Goal: Information Seeking & Learning: Understand process/instructions

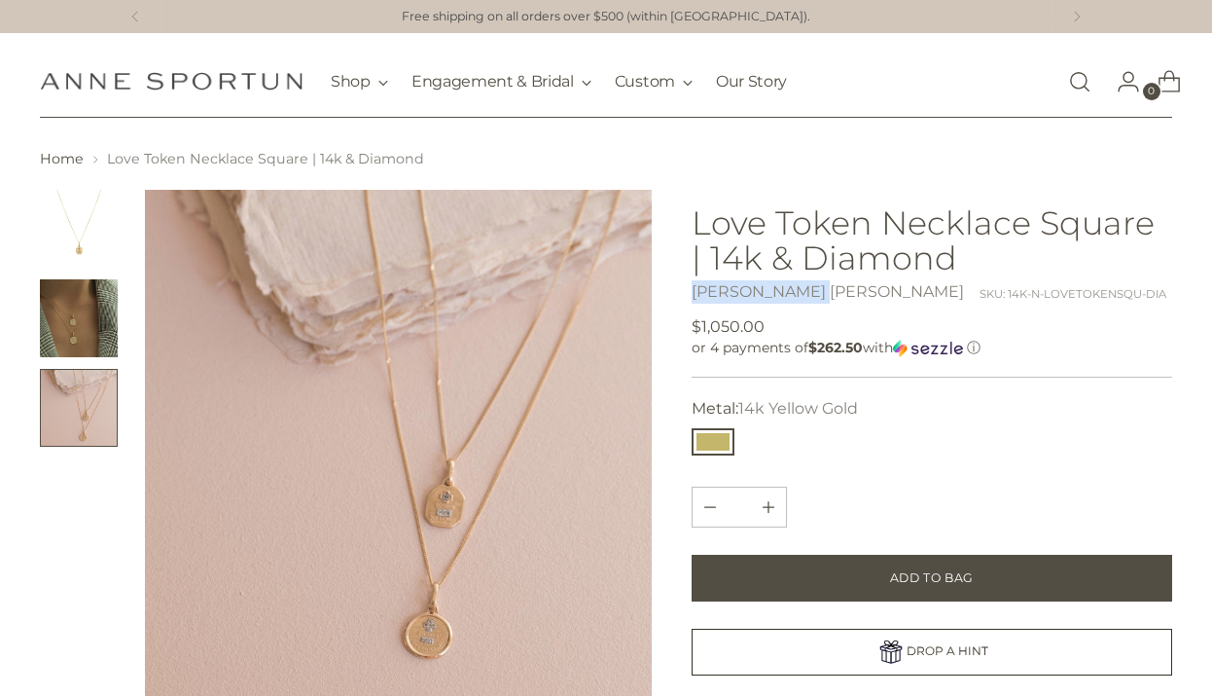
click at [84, 329] on img "Change image to image 2" at bounding box center [79, 318] width 78 height 78
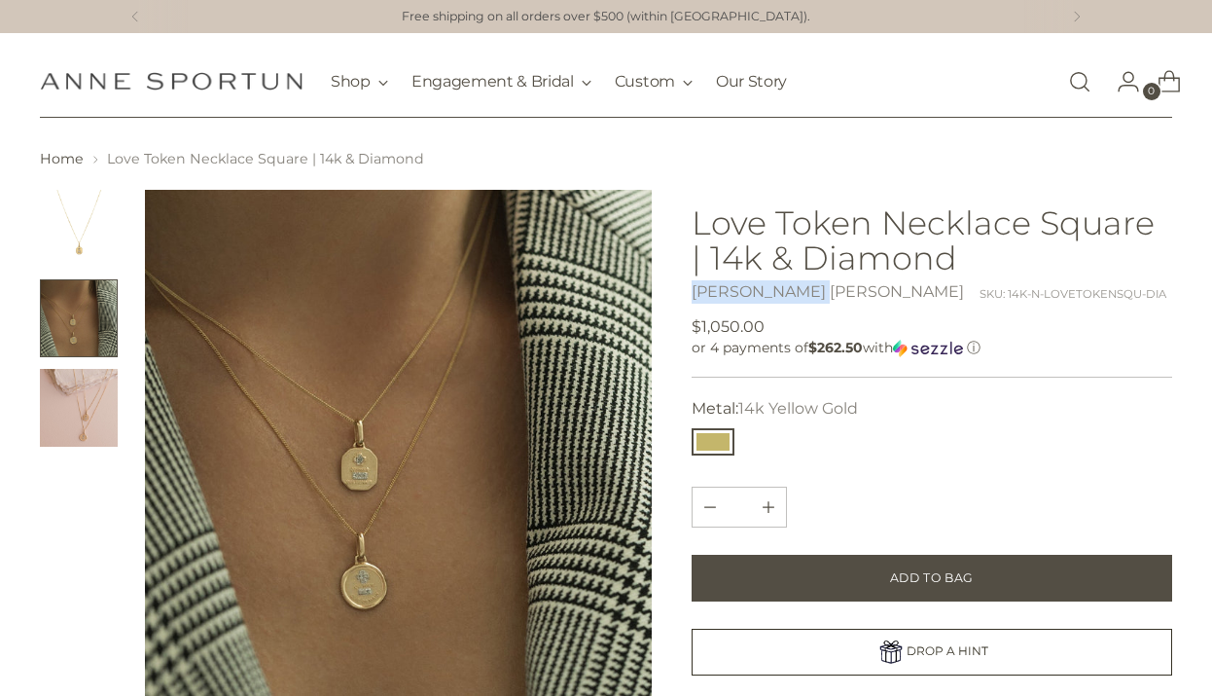
click at [77, 427] on img "Change image to image 3" at bounding box center [79, 408] width 78 height 78
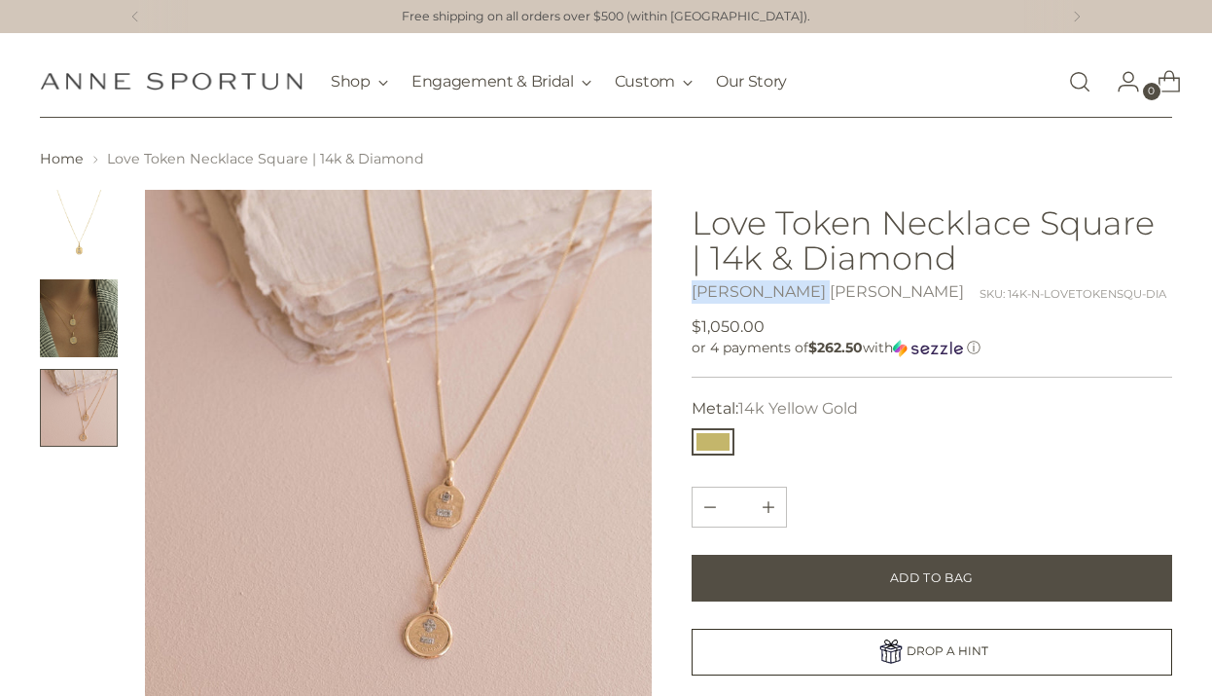
click at [79, 321] on img "Change image to image 2" at bounding box center [79, 318] width 78 height 78
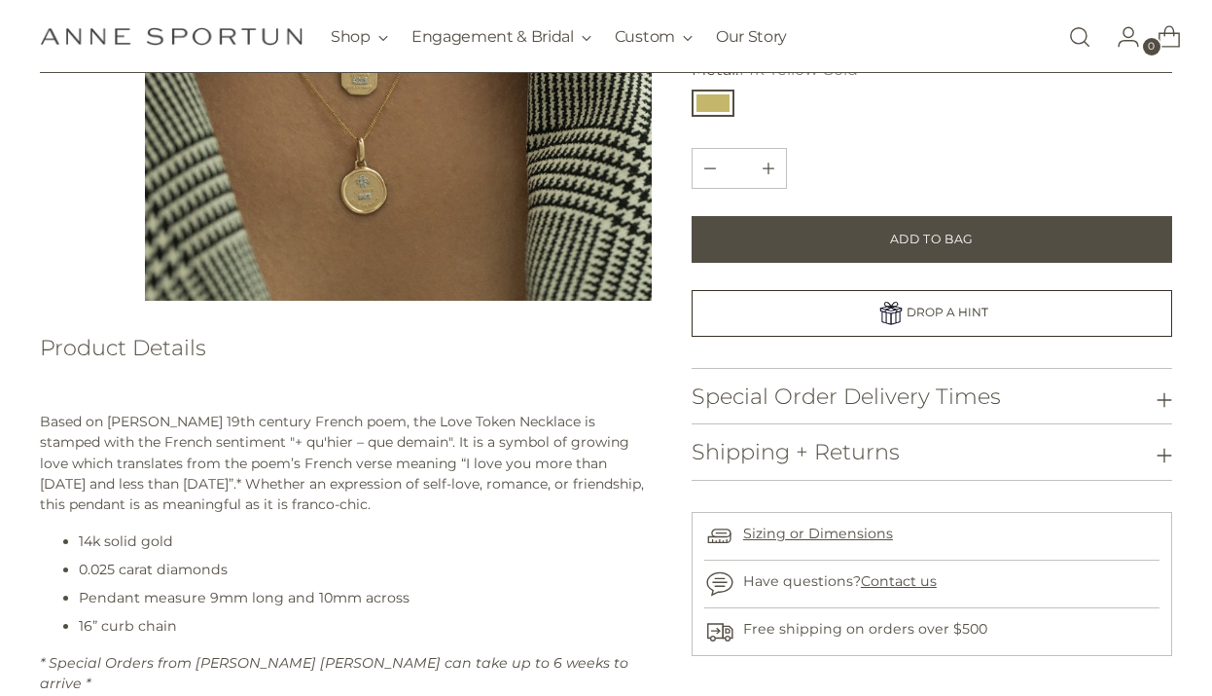
scroll to position [428, 0]
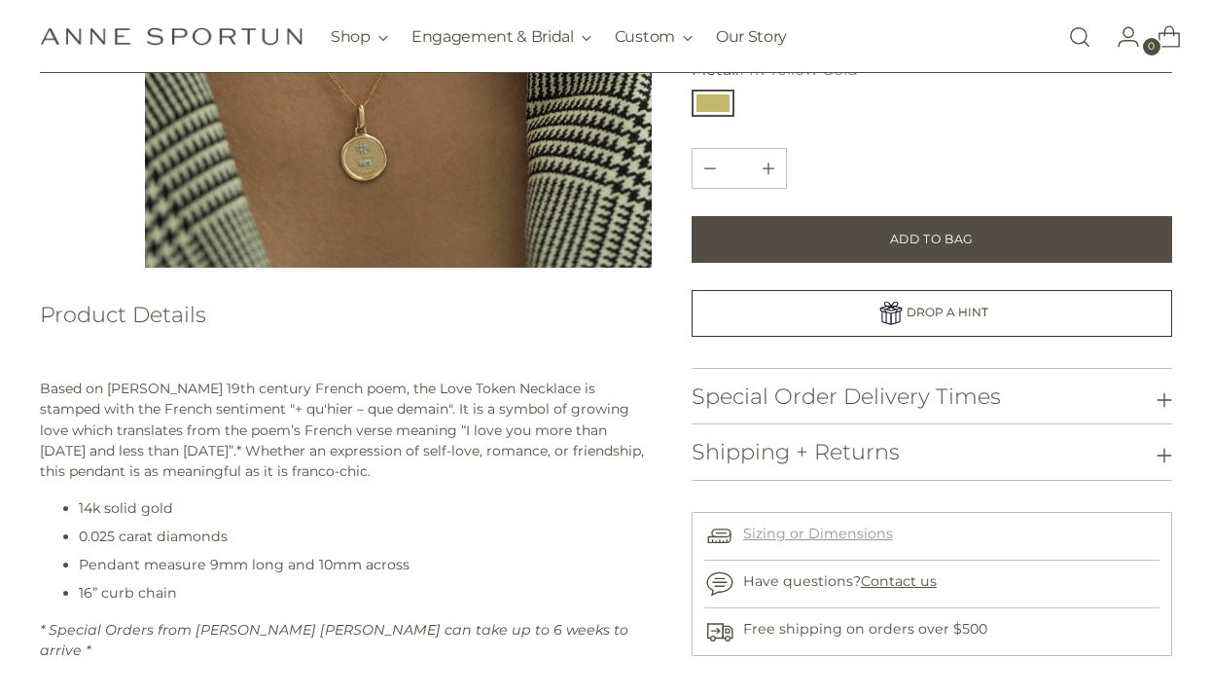
click at [856, 535] on link "Sizing or Dimensions" at bounding box center [818, 533] width 150 height 18
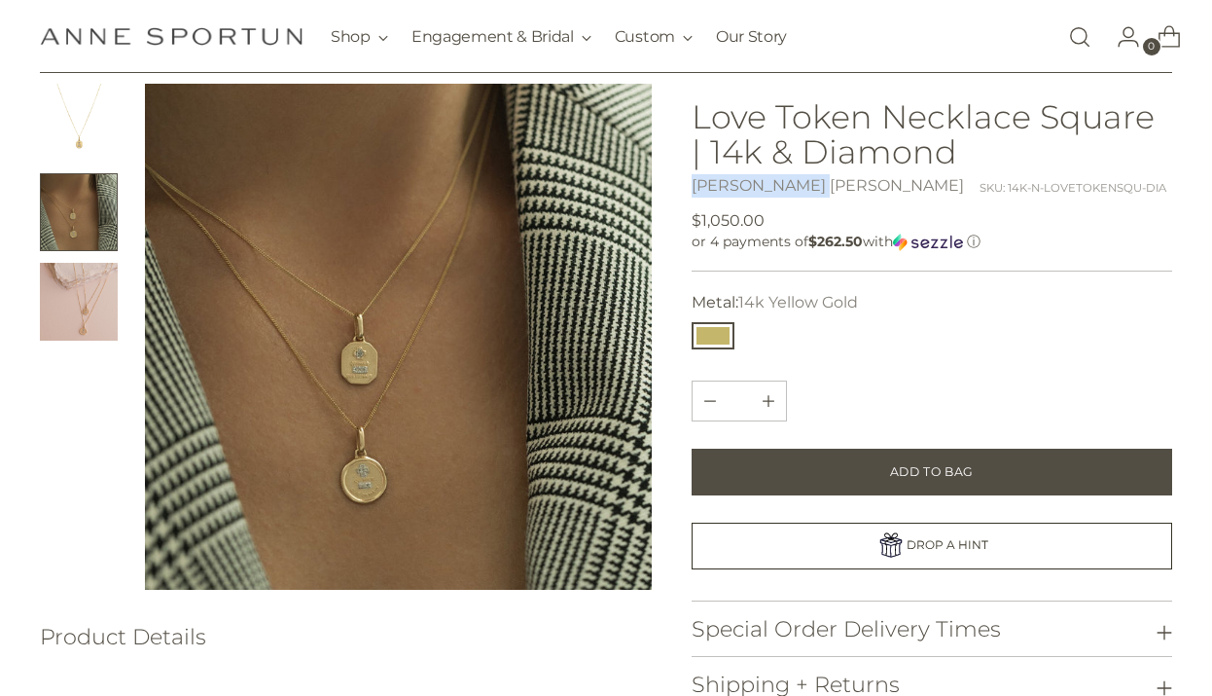
scroll to position [107, 0]
